Goal: Task Accomplishment & Management: Manage account settings

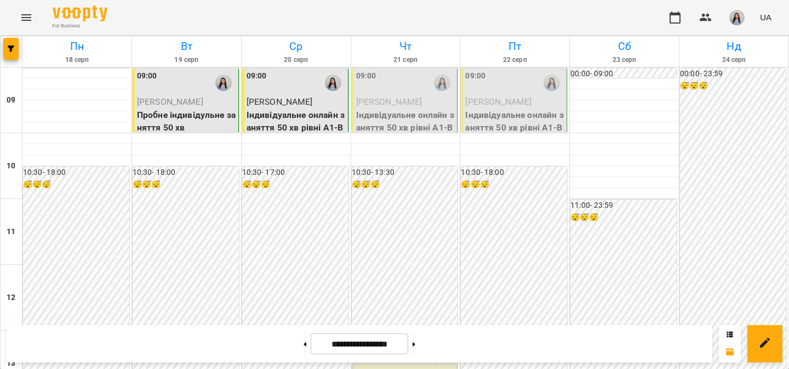
scroll to position [502, 0]
click at [415, 336] on button at bounding box center [413, 343] width 3 height 24
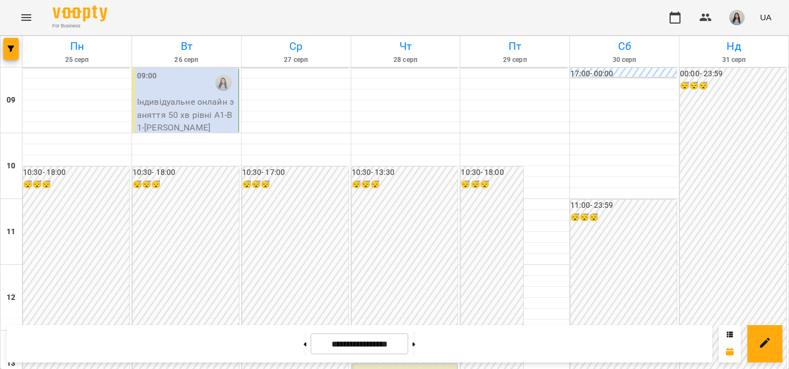
scroll to position [668, 0]
click at [415, 346] on button at bounding box center [413, 343] width 3 height 24
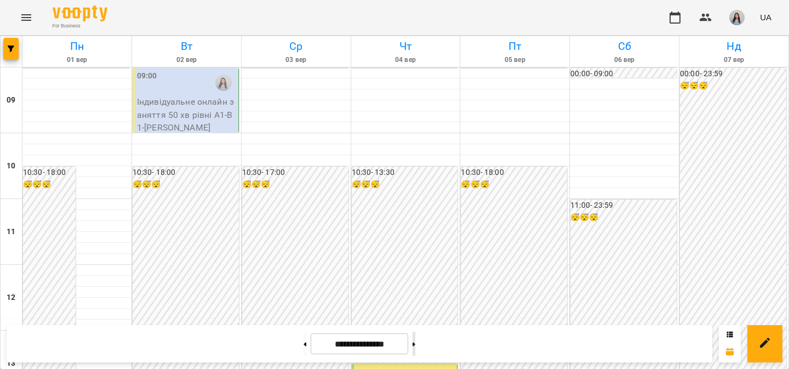
click at [415, 342] on button at bounding box center [413, 343] width 3 height 24
click at [303, 345] on button at bounding box center [304, 343] width 3 height 24
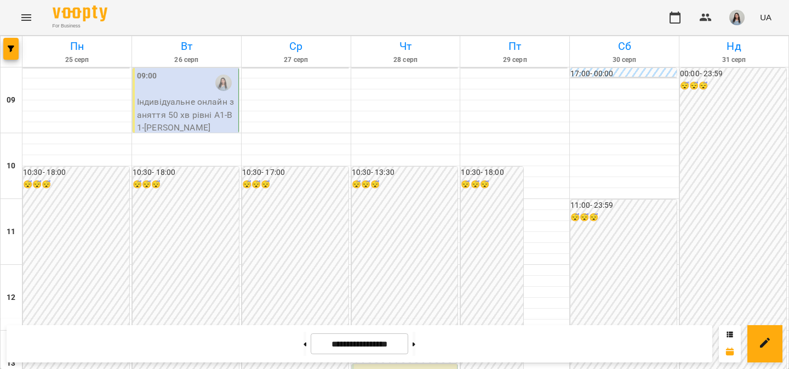
scroll to position [0, 0]
click at [303, 352] on button at bounding box center [304, 343] width 3 height 24
type input "**********"
